Goal: Task Accomplishment & Management: Manage account settings

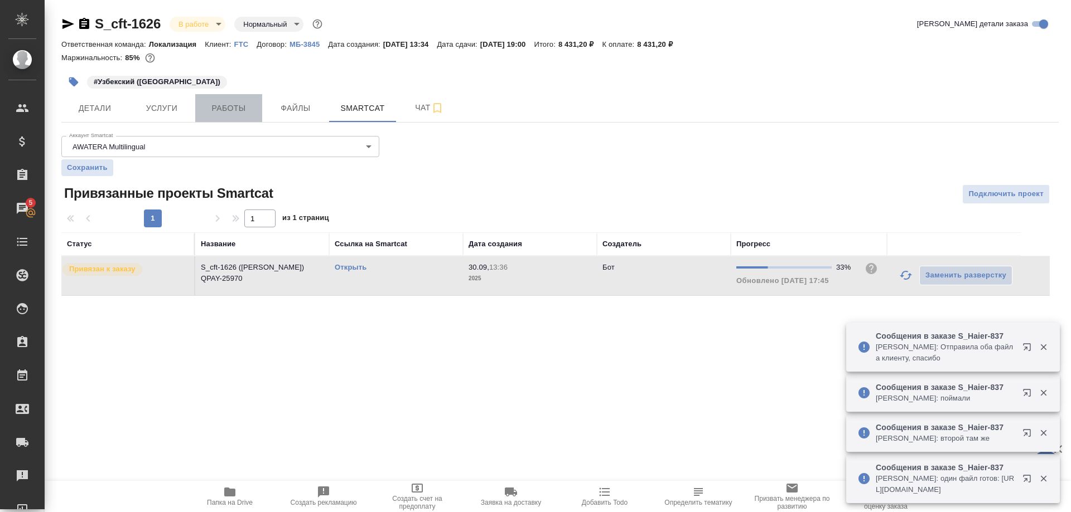
click at [225, 106] on span "Работы" at bounding box center [229, 108] width 54 height 14
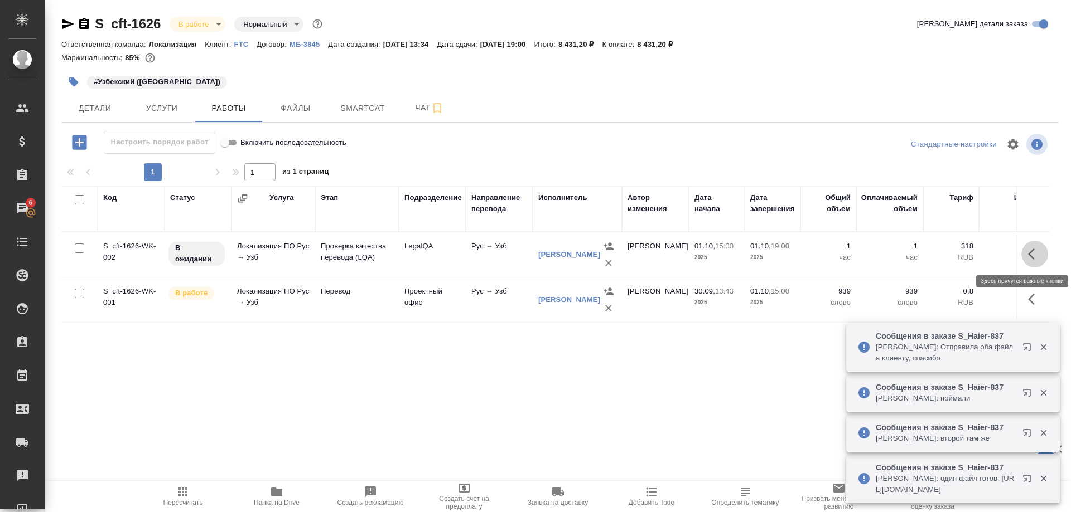
click at [1028, 252] on icon "button" at bounding box center [1034, 254] width 13 height 13
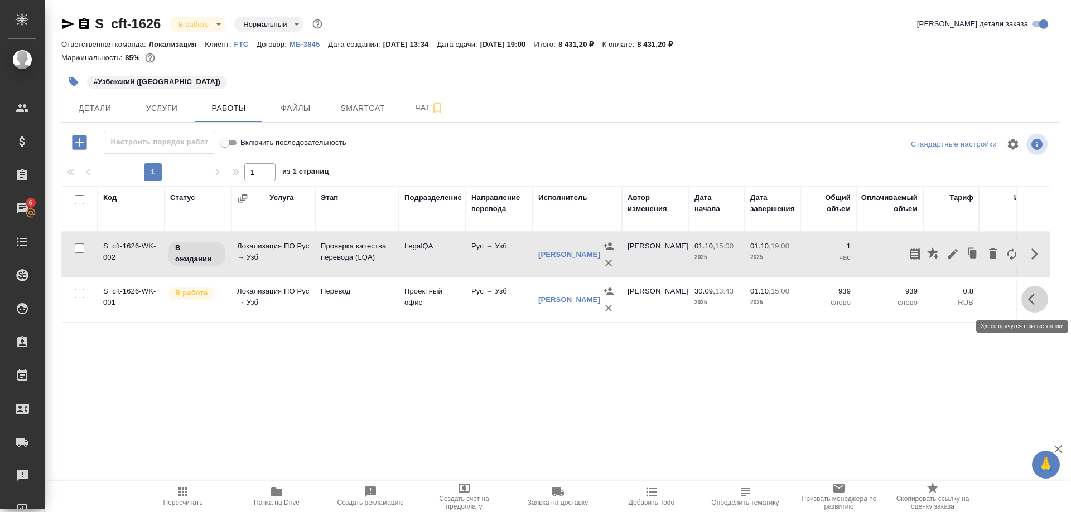
click at [1026, 299] on button "button" at bounding box center [1034, 299] width 27 height 27
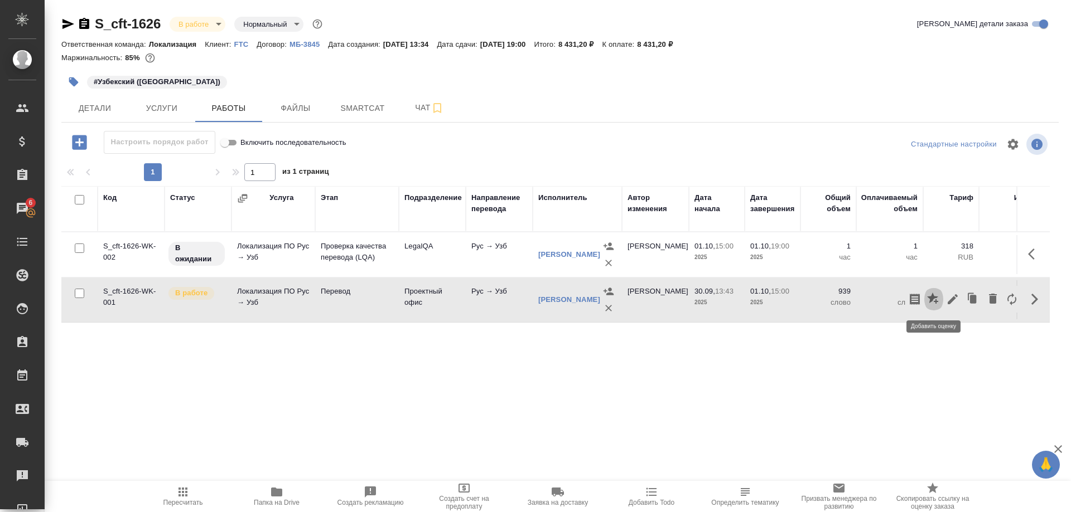
click at [932, 299] on icon "button" at bounding box center [932, 298] width 11 height 11
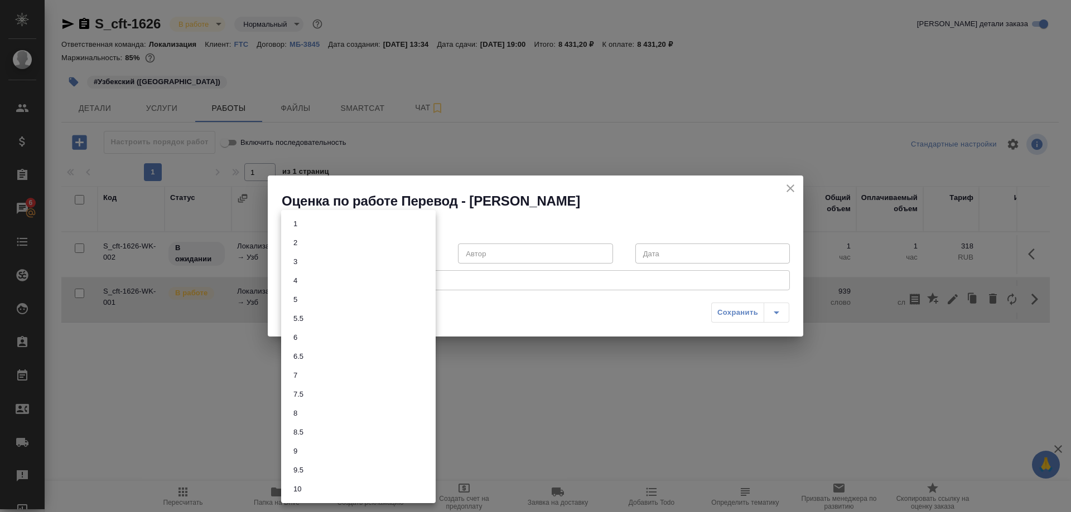
click at [399, 256] on body "🙏 .cls-1 fill:#fff; AWATERA [PERSON_NAME] Спецификации Заказы 6 Чаты Todo Проек…" at bounding box center [535, 256] width 1071 height 512
click at [304, 432] on button "8.5" at bounding box center [298, 433] width 17 height 12
type input "8.5"
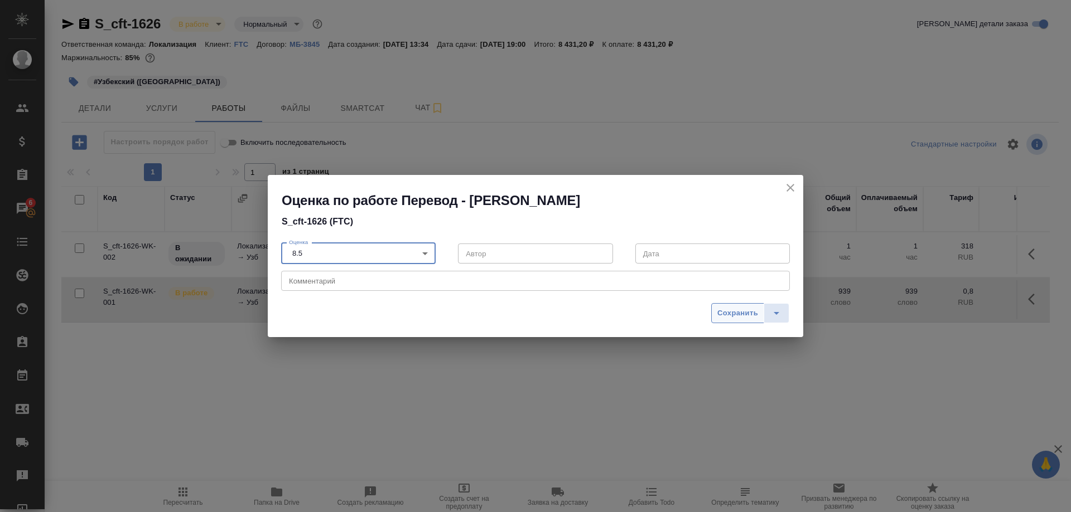
drag, startPoint x: 705, startPoint y: 306, endPoint x: 714, endPoint y: 307, distance: 8.9
click at [714, 307] on div "Сохранить" at bounding box center [535, 318] width 535 height 40
click at [721, 311] on span "Сохранить" at bounding box center [737, 313] width 41 height 13
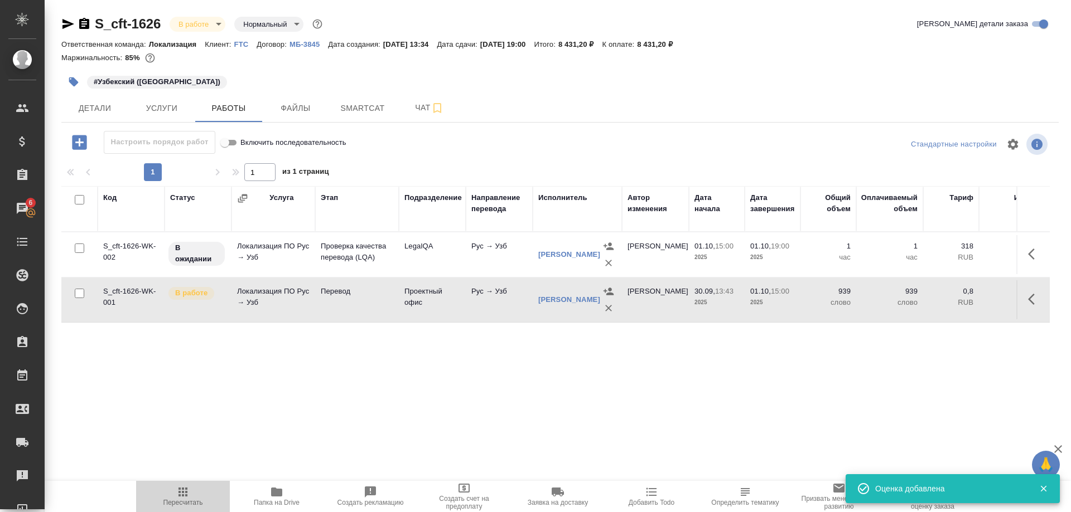
click at [183, 492] on icon "button" at bounding box center [182, 492] width 9 height 9
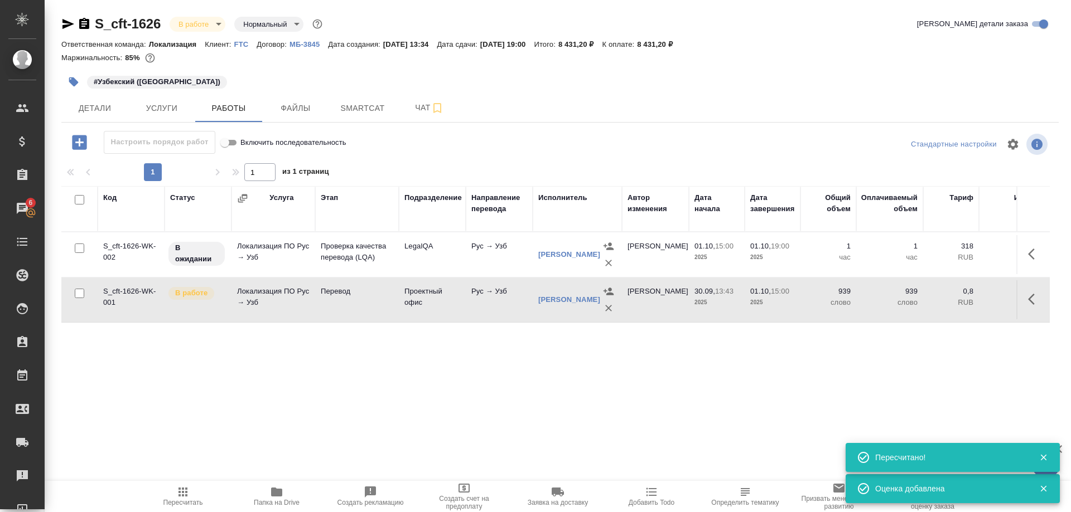
click at [1024, 252] on button "button" at bounding box center [1034, 254] width 27 height 27
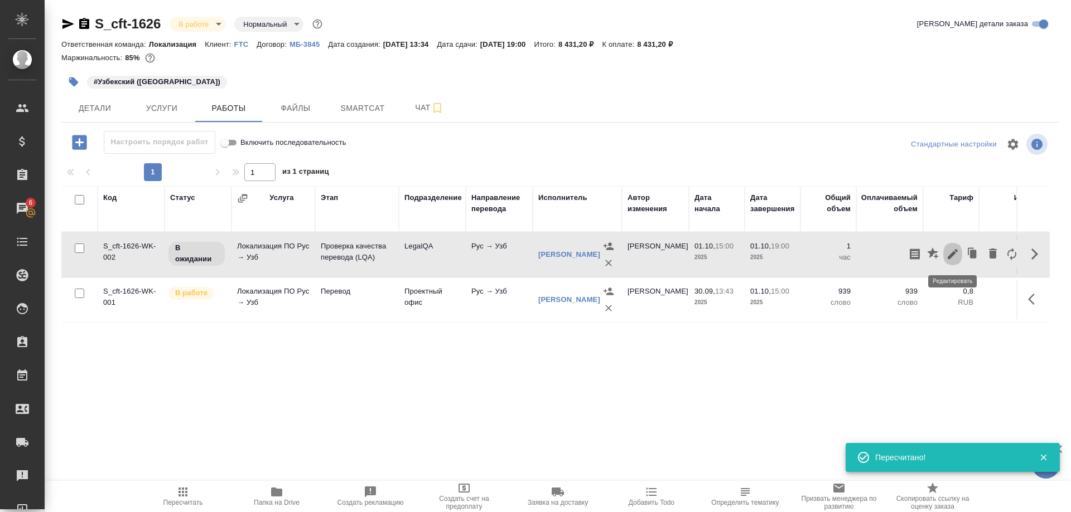
click at [953, 254] on icon "button" at bounding box center [952, 254] width 10 height 10
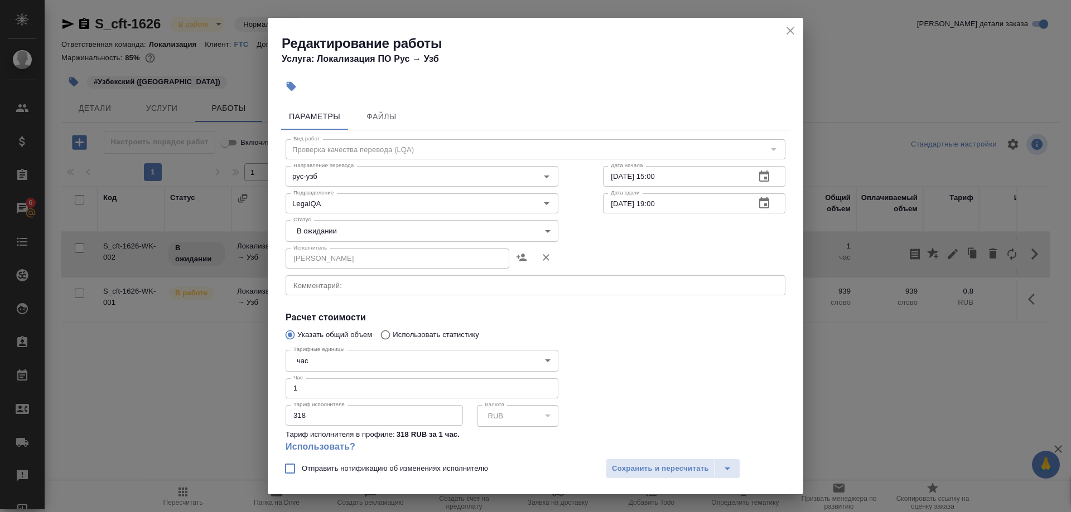
click at [343, 229] on body "🙏 .cls-1 fill:#fff; AWATERA [PERSON_NAME] Спецификации Заказы 6 Чаты Todo Проек…" at bounding box center [535, 256] width 1071 height 512
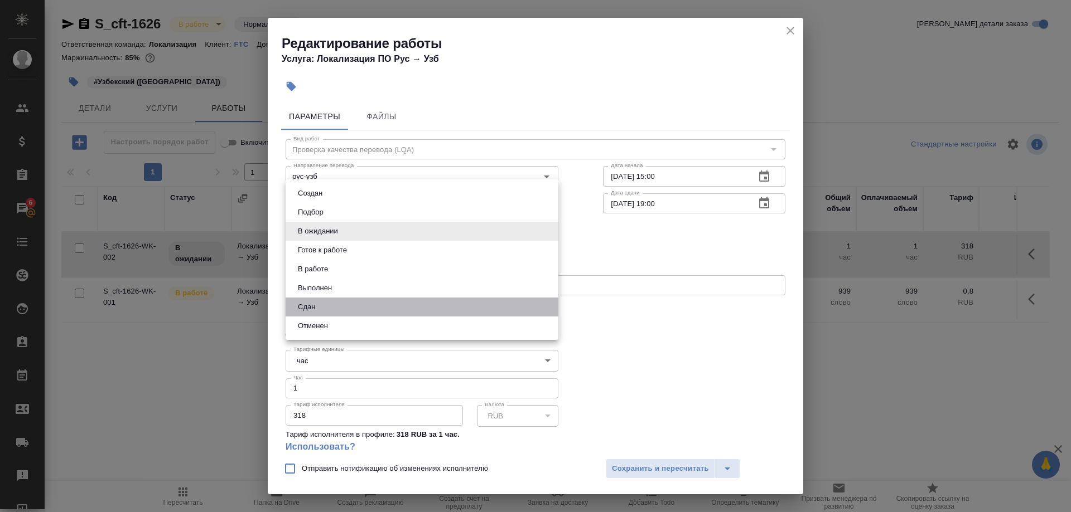
click at [317, 299] on li "Сдан" at bounding box center [421, 307] width 273 height 19
type input "closed"
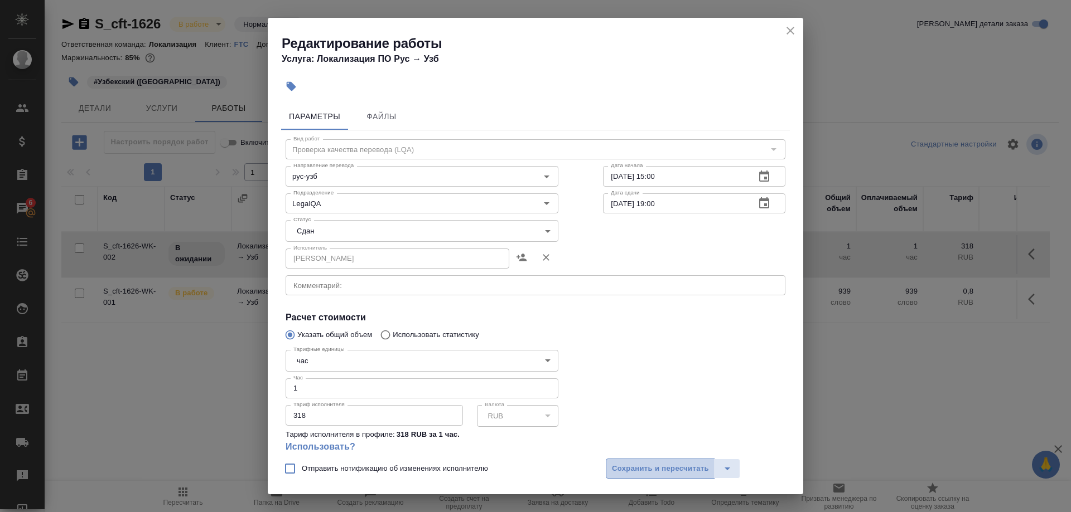
click at [618, 466] on span "Сохранить и пересчитать" at bounding box center [660, 469] width 97 height 13
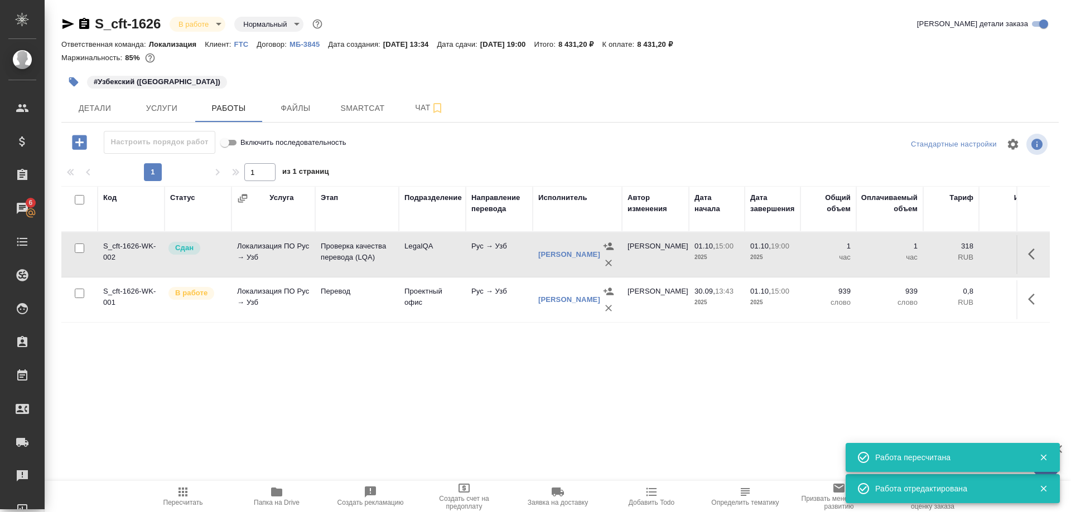
click at [177, 496] on icon "button" at bounding box center [182, 492] width 13 height 13
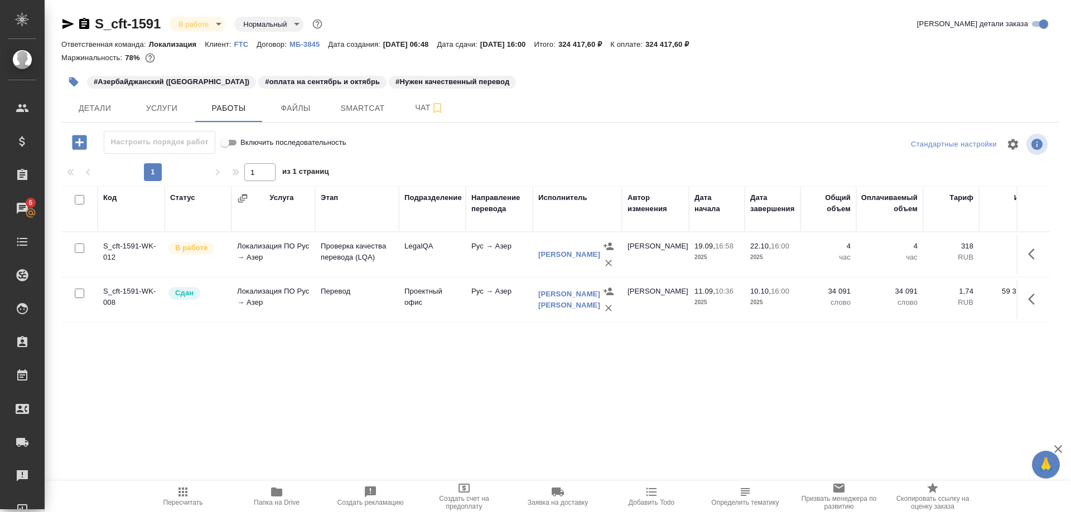
click at [178, 498] on icon "button" at bounding box center [182, 492] width 13 height 13
